Goal: Navigation & Orientation: Find specific page/section

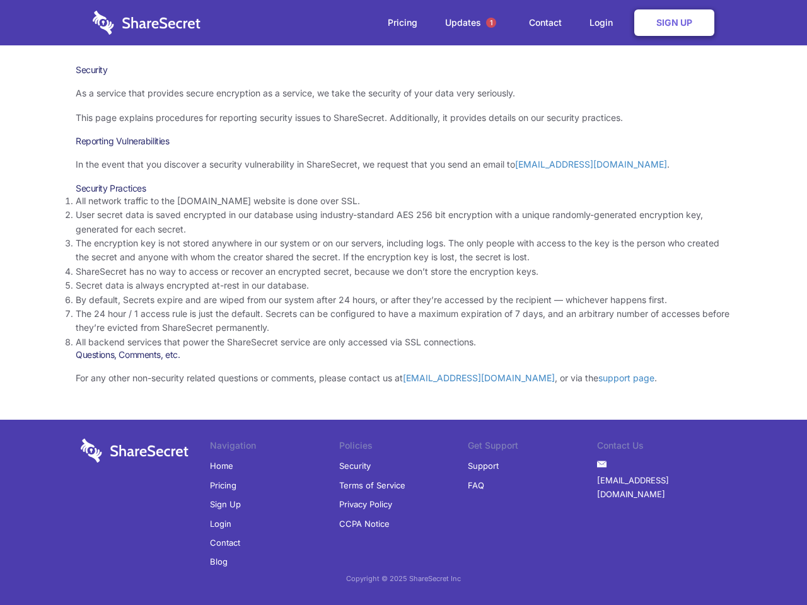
click at [404, 303] on li "By default, Secrets expire and are wiped from our system after 24 hours, or aft…" at bounding box center [404, 300] width 656 height 14
click at [491, 23] on span "1" at bounding box center [491, 23] width 10 height 10
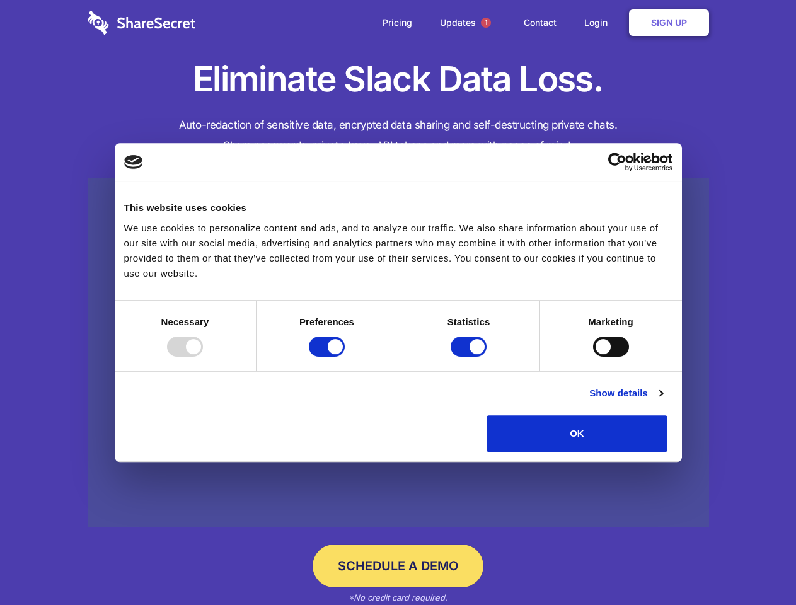
click at [203, 357] on div at bounding box center [185, 347] width 36 height 20
click at [345, 357] on input "Preferences" at bounding box center [327, 347] width 36 height 20
checkbox input "false"
click at [470, 357] on input "Statistics" at bounding box center [469, 347] width 36 height 20
checkbox input "false"
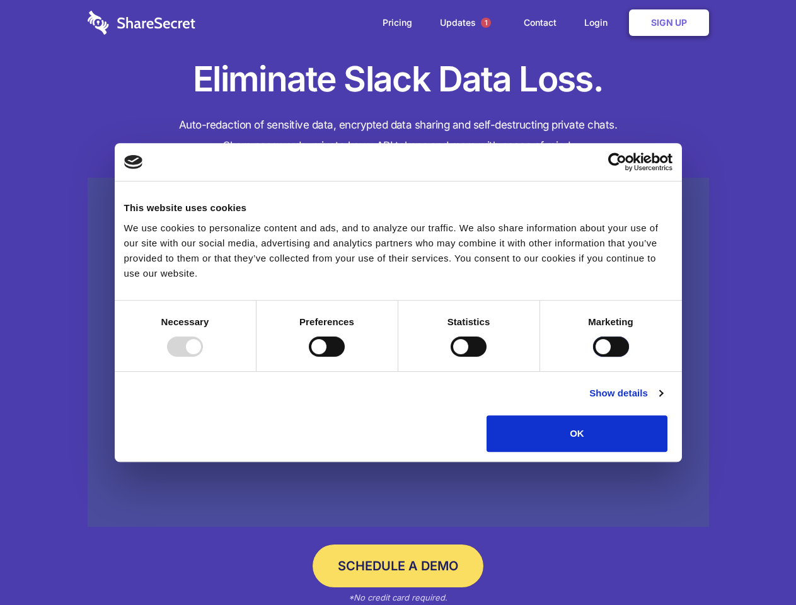
click at [593, 357] on input "Marketing" at bounding box center [611, 347] width 36 height 20
checkbox input "true"
click at [663, 401] on link "Show details" at bounding box center [626, 393] width 73 height 15
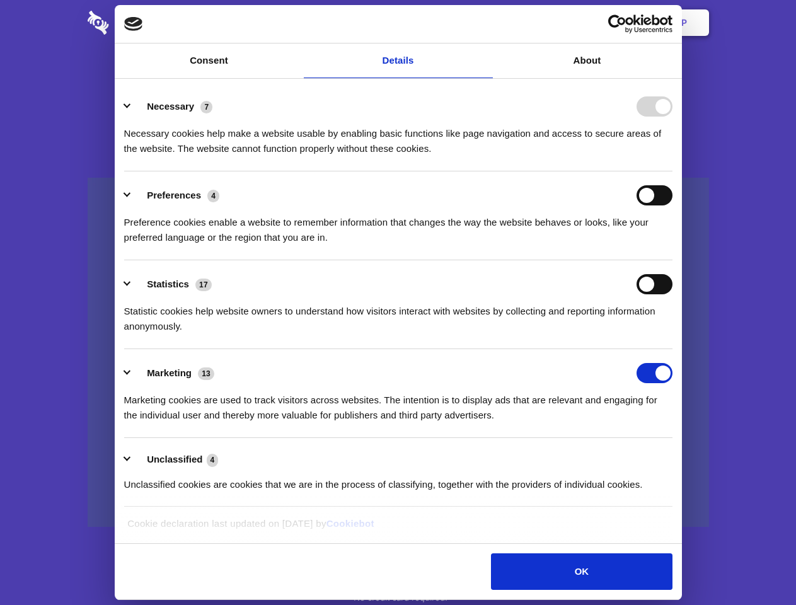
click at [673, 172] on li "Necessary 7 Necessary cookies help make a website usable by enabling basic func…" at bounding box center [398, 127] width 549 height 89
click at [486, 23] on span "1" at bounding box center [486, 23] width 10 height 10
